Goal: Task Accomplishment & Management: Complete application form

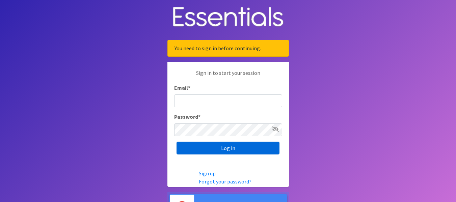
type input "[PERSON_NAME][EMAIL_ADDRESS][DOMAIN_NAME]"
click at [255, 148] on input "Log in" at bounding box center [228, 148] width 103 height 13
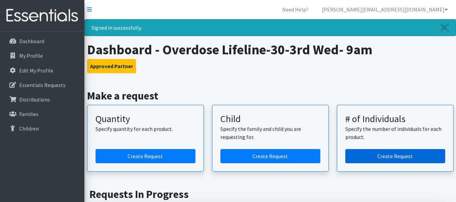
click at [382, 157] on link "Create Request" at bounding box center [396, 156] width 100 height 14
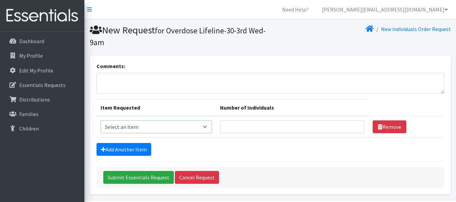
click at [192, 124] on select "Select an item Kids (Newborn) Kids (Size 1) Kids (Size 2) Kids (Size 3) Kids (S…" at bounding box center [157, 127] width 112 height 13
select select "3401"
click at [101, 121] on select "Select an item Kids (Newborn) Kids (Size 1) Kids (Size 2) Kids (Size 3) Kids (S…" at bounding box center [157, 127] width 112 height 13
click at [239, 127] on input "Number of Individuals" at bounding box center [292, 127] width 145 height 13
type input "2"
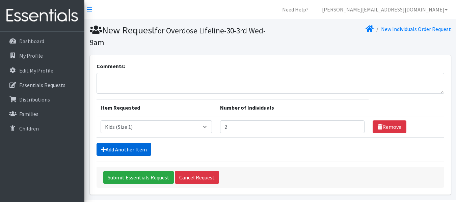
click at [130, 148] on link "Add Another Item" at bounding box center [124, 149] width 55 height 13
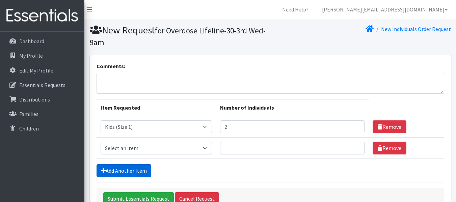
scroll to position [45, 0]
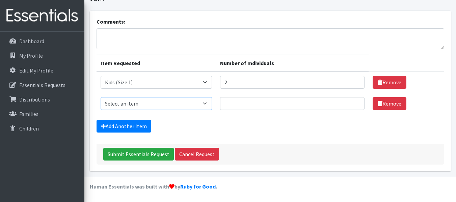
click at [152, 101] on select "Select an item Kids (Newborn) Kids (Size 1) Kids (Size 2) Kids (Size 3) Kids (S…" at bounding box center [157, 103] width 112 height 13
select select "3393"
click at [101, 97] on select "Select an item Kids (Newborn) Kids (Size 1) Kids (Size 2) Kids (Size 3) Kids (S…" at bounding box center [157, 103] width 112 height 13
click at [152, 22] on div "Comments:" at bounding box center [271, 34] width 348 height 32
click at [240, 101] on input "Number of Individuals" at bounding box center [292, 103] width 145 height 13
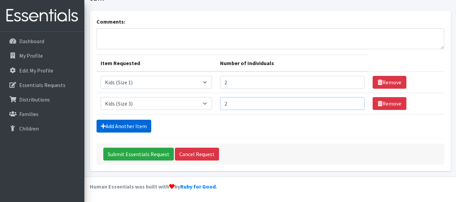
type input "2"
click at [108, 131] on link "Add Another Item" at bounding box center [124, 126] width 55 height 13
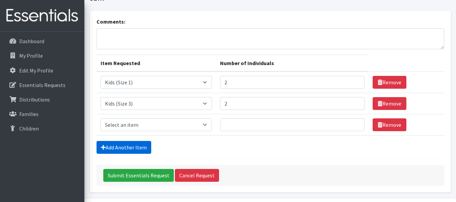
scroll to position [66, 0]
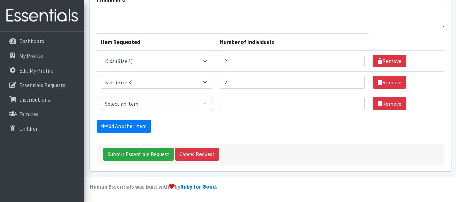
click at [141, 103] on select "Select an item Kids (Newborn) Kids (Size 1) Kids (Size 2) Kids (Size 3) Kids (S…" at bounding box center [157, 103] width 112 height 13
select select "3394"
click at [101, 97] on select "Select an item Kids (Newborn) Kids (Size 1) Kids (Size 2) Kids (Size 3) Kids (S…" at bounding box center [157, 103] width 112 height 13
click at [226, 102] on input "Number of Individuals" at bounding box center [292, 103] width 145 height 13
type input "5"
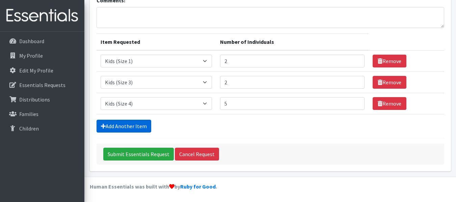
click at [140, 125] on link "Add Another Item" at bounding box center [124, 126] width 55 height 13
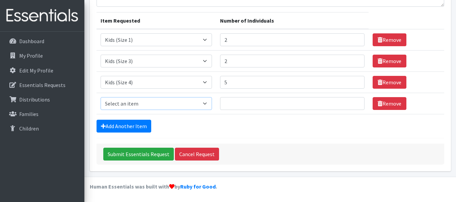
click at [191, 105] on select "Select an item Kids (Newborn) Kids (Size 1) Kids (Size 2) Kids (Size 3) Kids (S…" at bounding box center [157, 103] width 112 height 13
select select "3420"
click at [101, 97] on select "Select an item Kids (Newborn) Kids (Size 1) Kids (Size 2) Kids (Size 3) Kids (S…" at bounding box center [157, 103] width 112 height 13
click at [239, 109] on input "Number of Individuals" at bounding box center [292, 103] width 145 height 13
type input "1"
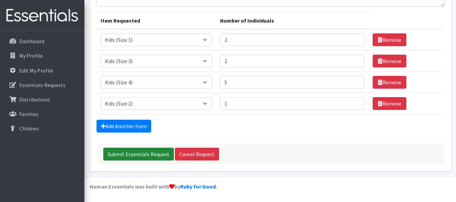
click at [133, 154] on input "Submit Essentials Request" at bounding box center [138, 154] width 71 height 13
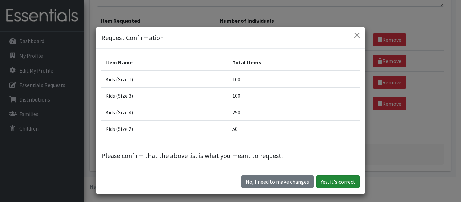
click at [335, 182] on button "Yes, it's correct" at bounding box center [339, 182] width 44 height 13
